Goal: Task Accomplishment & Management: Manage account settings

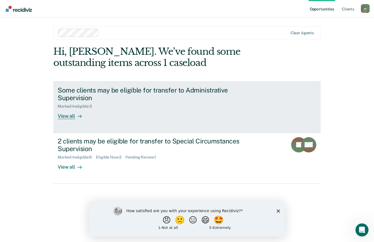
click at [74, 116] on div "View all" at bounding box center [73, 114] width 31 height 11
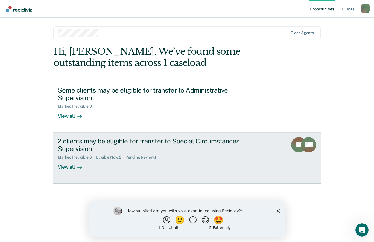
click at [71, 170] on link "2 clients may be eligible for transfer to Special Circumstances Supervision Mar…" at bounding box center [187, 158] width 268 height 51
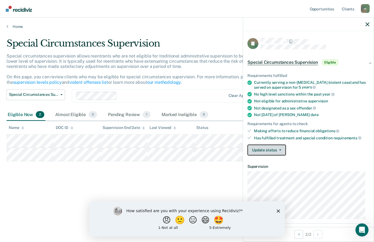
click at [279, 149] on icon "button" at bounding box center [280, 149] width 2 height 1
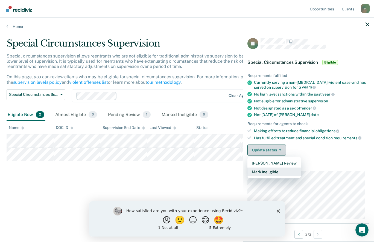
click at [281, 168] on button "Mark Ineligible" at bounding box center [275, 171] width 54 height 9
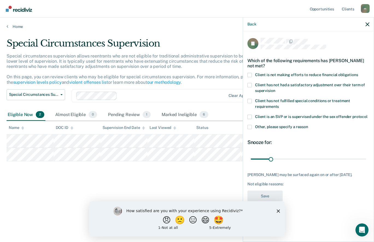
click at [250, 74] on span at bounding box center [250, 75] width 4 height 4
click at [358, 73] on input "Client is not making efforts to reduce financial obligations" at bounding box center [358, 73] width 0 height 0
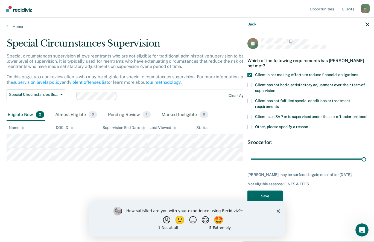
type input "180"
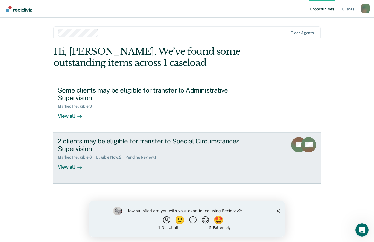
click at [73, 168] on div "View all" at bounding box center [73, 165] width 31 height 11
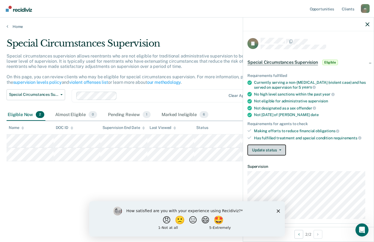
click at [276, 150] on button "Update status" at bounding box center [267, 149] width 39 height 11
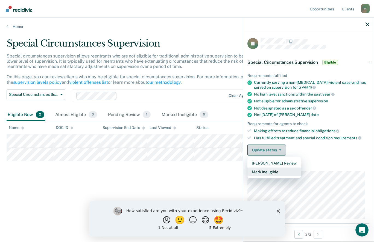
click at [279, 171] on button "Mark Ineligible" at bounding box center [275, 171] width 54 height 9
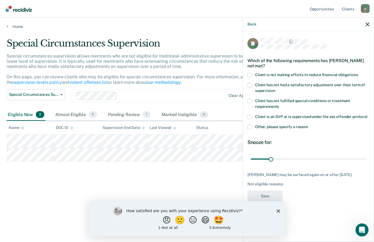
click at [252, 73] on span at bounding box center [250, 75] width 4 height 4
click at [358, 73] on input "Client is not making efforts to reduce financial obligations" at bounding box center [358, 73] width 0 height 0
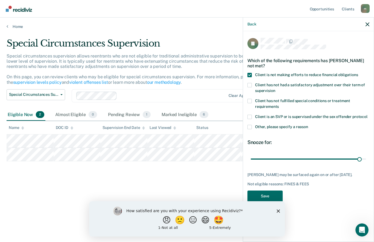
type input "175"
click at [271, 196] on button "Save" at bounding box center [265, 195] width 35 height 11
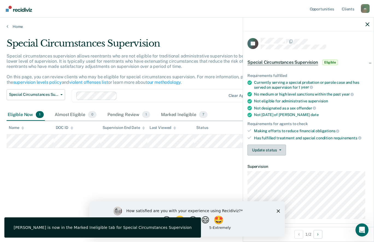
click at [280, 149] on icon "button" at bounding box center [280, 149] width 2 height 1
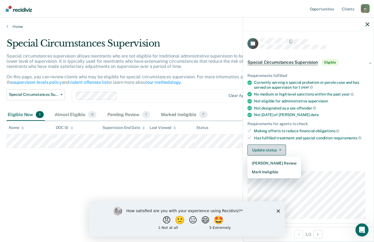
click at [276, 170] on button "Mark Ineligible" at bounding box center [275, 171] width 54 height 9
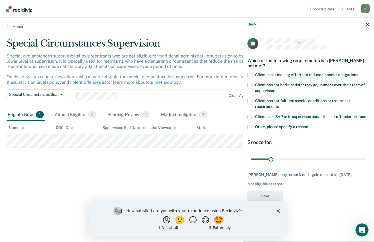
click at [250, 74] on span at bounding box center [250, 75] width 4 height 4
click at [358, 73] on input "Client is not making efforts to reduce financial obligations" at bounding box center [358, 73] width 0 height 0
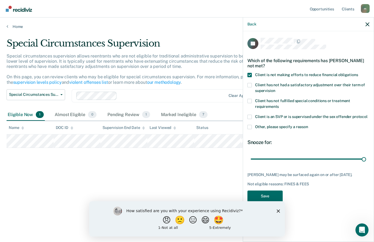
type input "180"
click at [274, 196] on button "Save" at bounding box center [265, 195] width 35 height 11
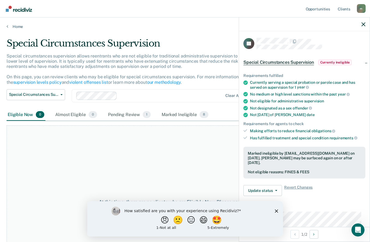
click at [279, 211] on div "How satisfied are you with your experience using Recidiviz? 😠 🙁 😑 😄 🤩 1 - Not a…" at bounding box center [185, 218] width 196 height 35
click at [276, 211] on polygon "Close survey" at bounding box center [276, 210] width 3 height 3
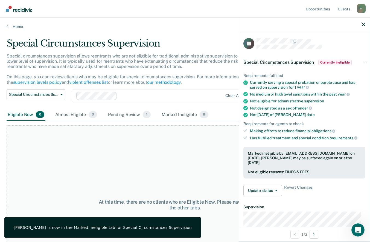
click at [364, 24] on icon "button" at bounding box center [364, 24] width 4 height 4
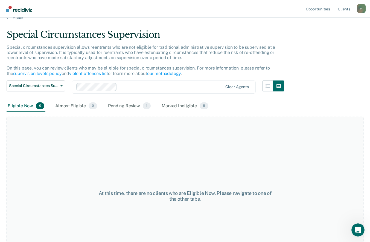
scroll to position [42, 0]
